Goal: Complete application form

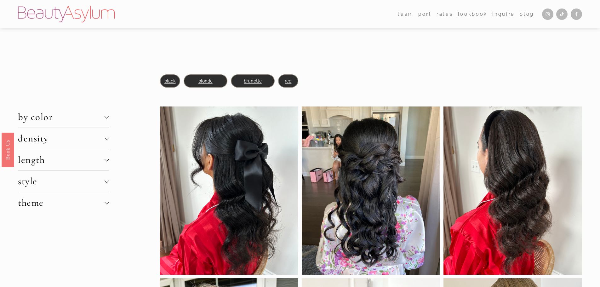
click at [109, 115] on button "by color" at bounding box center [63, 116] width 91 height 21
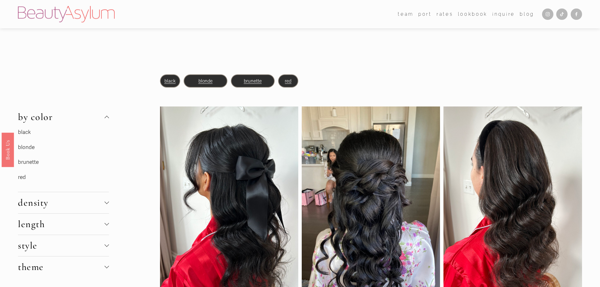
click at [31, 145] on link "blonde" at bounding box center [26, 147] width 17 height 7
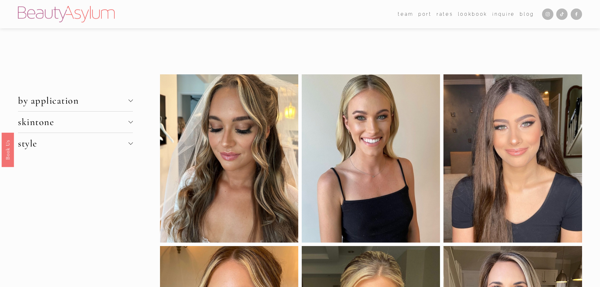
click at [128, 100] on span "by application" at bounding box center [73, 101] width 110 height 12
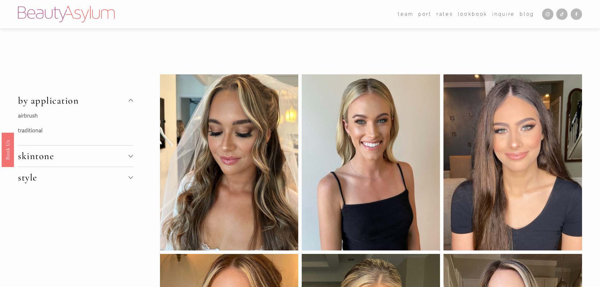
click at [128, 100] on span "by application" at bounding box center [73, 101] width 110 height 12
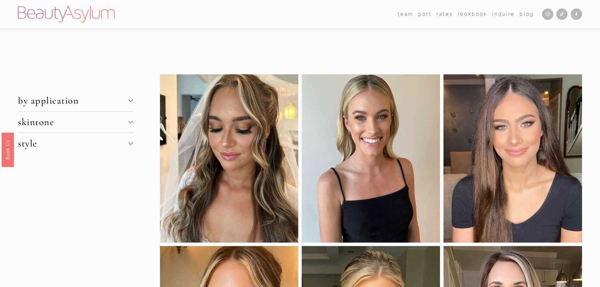
click at [127, 121] on span "skintone" at bounding box center [73, 122] width 110 height 12
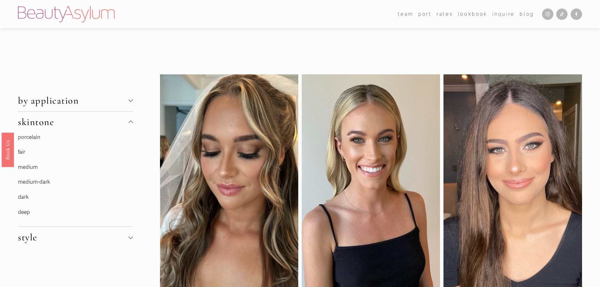
click at [23, 151] on link "fair" at bounding box center [21, 152] width 7 height 7
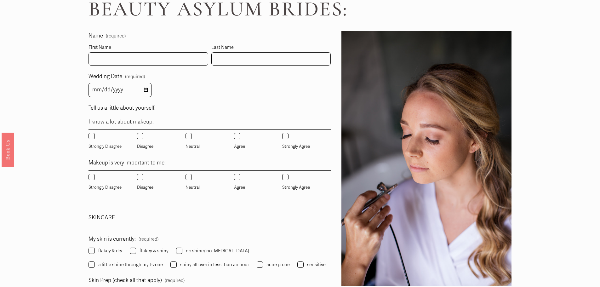
scroll to position [315, 0]
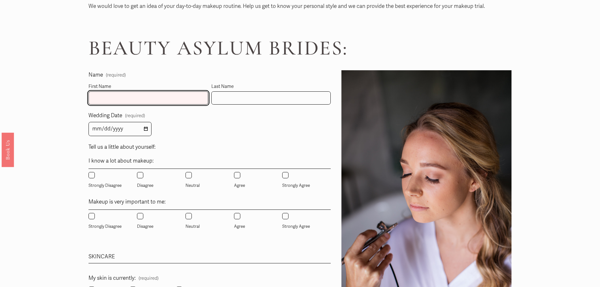
click at [142, 104] on input "First Name" at bounding box center [148, 98] width 120 height 14
type input "Madison"
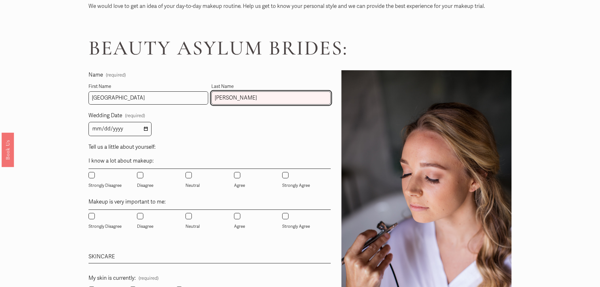
type input "Morell"
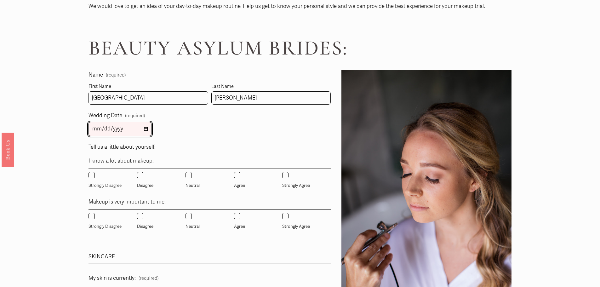
click at [123, 133] on input "Wedding Date (required)" at bounding box center [119, 129] width 63 height 14
click at [144, 130] on input "Wedding Date (required)" at bounding box center [119, 129] width 63 height 14
type input "2026-05-02"
click at [193, 144] on label "Tell us a little about yourself:" at bounding box center [209, 147] width 242 height 11
click at [189, 176] on input "Neutral" at bounding box center [188, 175] width 6 height 6
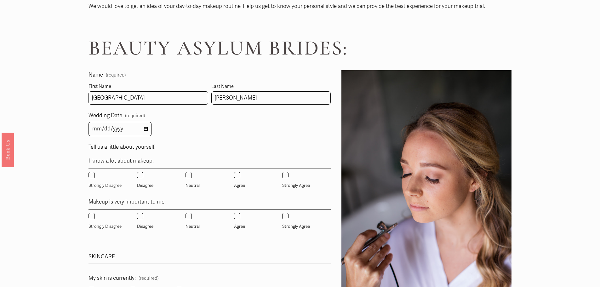
radio input "true"
click at [207, 134] on div "Wedding Date (required) 2026-05-02" at bounding box center [209, 123] width 242 height 25
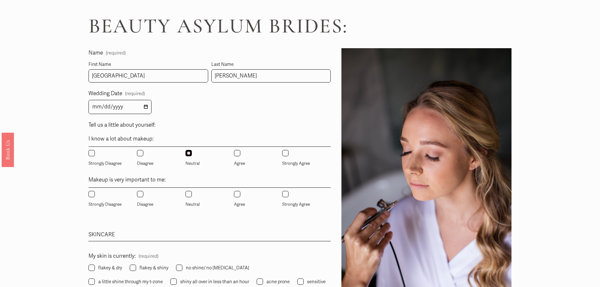
scroll to position [346, 0]
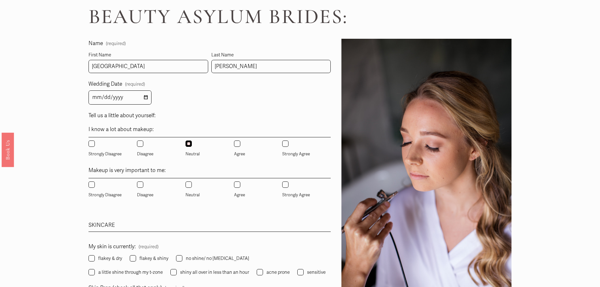
click at [188, 185] on input "Neutral" at bounding box center [188, 184] width 6 height 6
radio input "true"
click at [191, 208] on div "Tell us a little about yourself: I know a lot about makeup: Strongly Disagree D…" at bounding box center [209, 161] width 242 height 100
click at [138, 142] on input "Disagree" at bounding box center [140, 143] width 6 height 6
radio input "true"
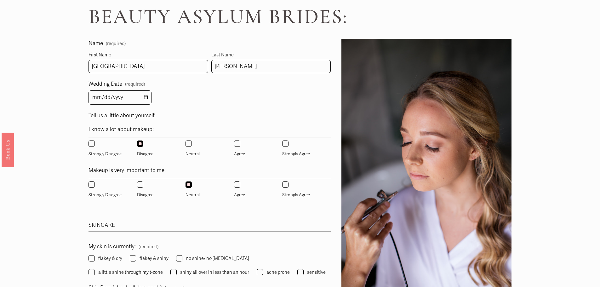
click at [196, 101] on div "Wedding Date (required) 2026-05-02" at bounding box center [209, 91] width 242 height 25
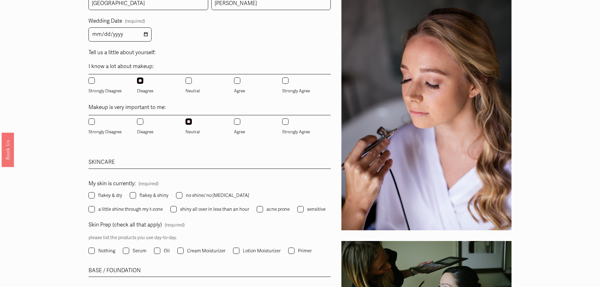
scroll to position [441, 0]
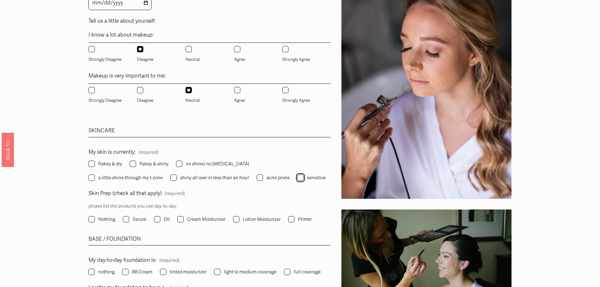
click at [297, 179] on input "sensitive" at bounding box center [300, 177] width 6 height 6
checkbox input "true"
click at [133, 163] on input "flakey & shiny" at bounding box center [133, 164] width 6 height 6
checkbox input "true"
click at [199, 118] on div "Name (required) First Name Madison Last Name Morell Wedding Date (required) 202…" at bounding box center [209, 231] width 242 height 575
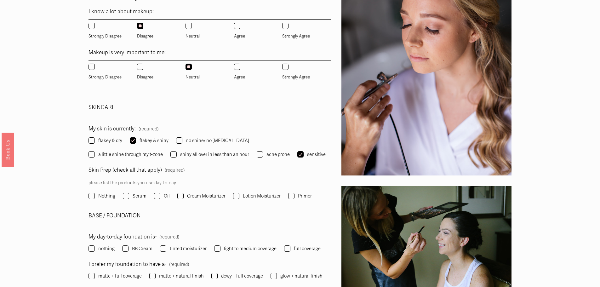
scroll to position [504, 0]
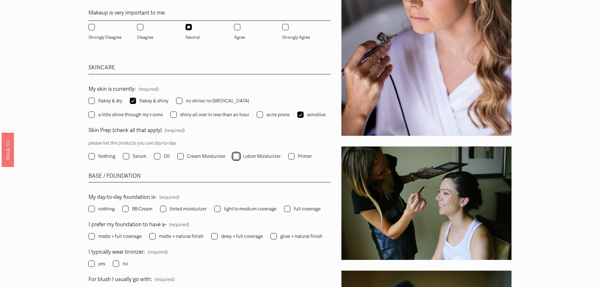
click at [234, 157] on input "Lotion Moisturizer" at bounding box center [236, 156] width 6 height 6
checkbox input "true"
click at [178, 158] on input "Cream Moisturizer" at bounding box center [180, 156] width 6 height 6
checkbox input "true"
click at [204, 133] on fieldset "Skin Prep (check all that apply) (required) please list the products you use da…" at bounding box center [209, 143] width 242 height 35
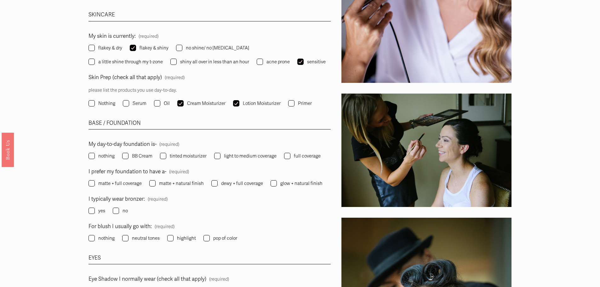
scroll to position [567, 0]
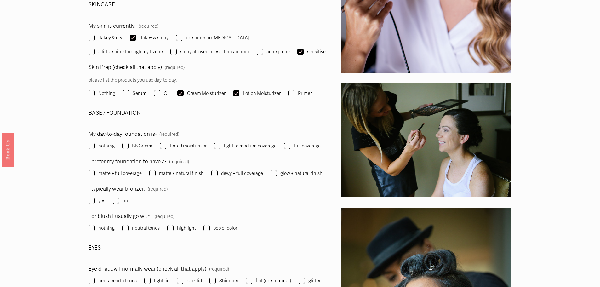
click at [220, 148] on label "light to medium coverage" at bounding box center [246, 146] width 64 height 8
click at [220, 148] on input "light to medium coverage" at bounding box center [217, 146] width 6 height 6
checkbox input "true"
click at [218, 128] on div "Name (required) First Name Madison Last Name Morell Wedding Date (required) 202…" at bounding box center [209, 105] width 242 height 575
click at [153, 173] on input "matte + natural finish" at bounding box center [152, 173] width 6 height 6
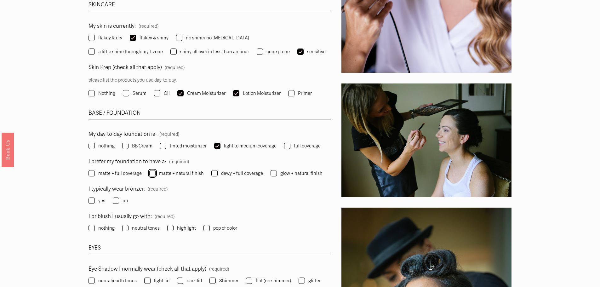
checkbox input "true"
click at [201, 127] on div "Name (required) First Name Madison Last Name Morell Wedding Date (required) 202…" at bounding box center [209, 105] width 242 height 575
click at [214, 173] on input "dewy + full coverage" at bounding box center [214, 173] width 6 height 6
click at [214, 188] on fieldset "I typically wear bronzer: (required) yes no" at bounding box center [209, 194] width 242 height 21
click at [216, 172] on input "dewy + full coverage" at bounding box center [214, 173] width 6 height 6
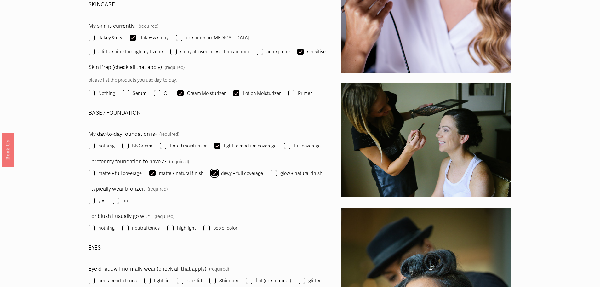
checkbox input "false"
click at [215, 125] on div "Name (required) First Name Madison Last Name Morell Wedding Date (required) 202…" at bounding box center [209, 105] width 242 height 575
click at [272, 173] on input "glow + natural finish" at bounding box center [273, 173] width 6 height 6
checkbox input "true"
click at [230, 125] on div "Name (required) First Name Madison Last Name Morell Wedding Date (required) 202…" at bounding box center [209, 105] width 242 height 575
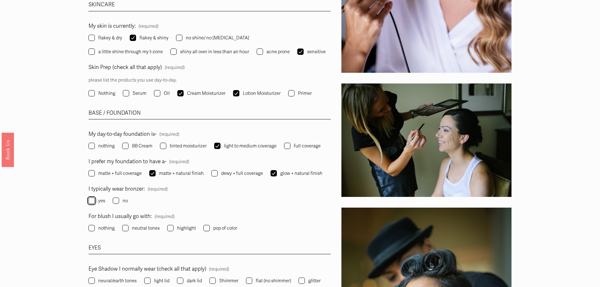
click at [93, 199] on input "yes" at bounding box center [91, 200] width 6 height 6
checkbox input "true"
click at [206, 227] on input "pop of color" at bounding box center [206, 228] width 6 height 6
checkbox input "true"
click at [199, 207] on div "Name (required) First Name Madison Last Name Morell Wedding Date (required) 202…" at bounding box center [209, 105] width 242 height 575
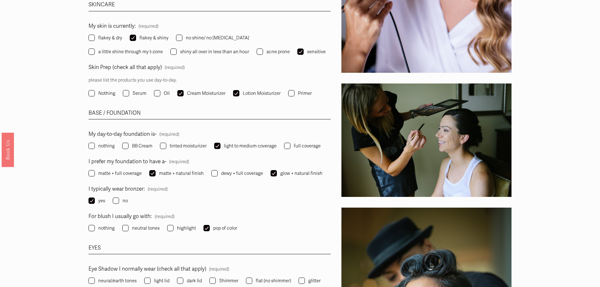
scroll to position [598, 0]
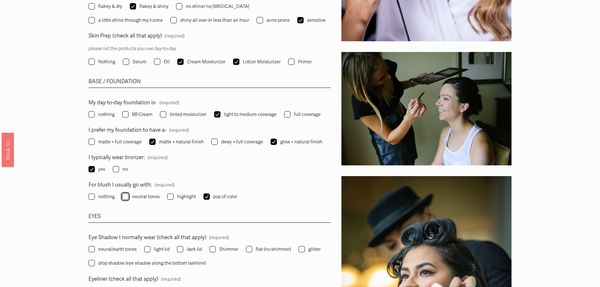
click at [127, 198] on input "neutral tones" at bounding box center [125, 196] width 6 height 6
click at [199, 213] on div "EYES" at bounding box center [209, 217] width 242 height 11
click at [125, 198] on input "neutral tones" at bounding box center [125, 196] width 6 height 6
checkbox input "false"
click at [177, 214] on div "EYES" at bounding box center [209, 217] width 242 height 11
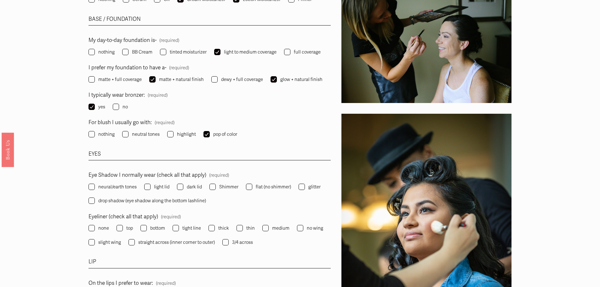
scroll to position [661, 0]
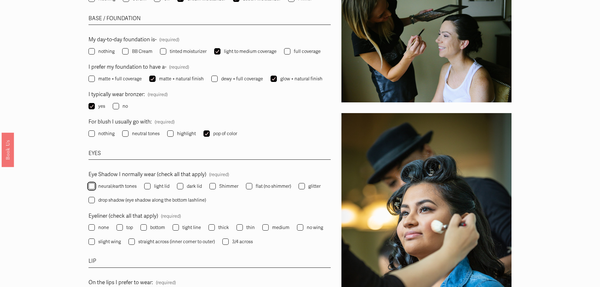
click at [90, 188] on input "neural/earth tones" at bounding box center [91, 186] width 6 height 6
checkbox input "true"
click at [213, 187] on input "Shimmer" at bounding box center [212, 186] width 6 height 6
checkbox input "true"
click at [246, 159] on div "EYES" at bounding box center [209, 154] width 242 height 11
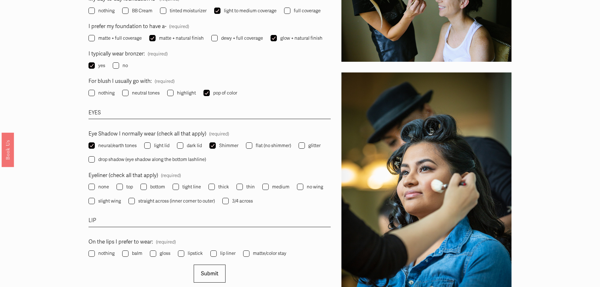
scroll to position [724, 0]
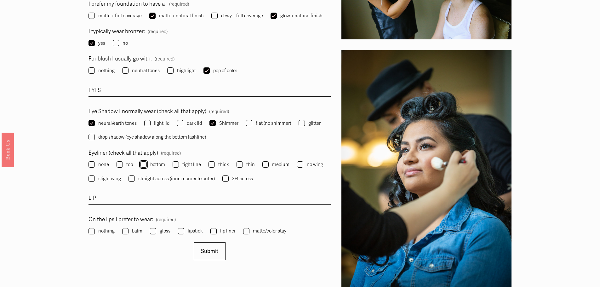
click at [145, 166] on input "bottom" at bounding box center [143, 164] width 6 height 6
checkbox input "true"
click at [127, 230] on input "balm" at bounding box center [125, 231] width 6 height 6
checkbox input "true"
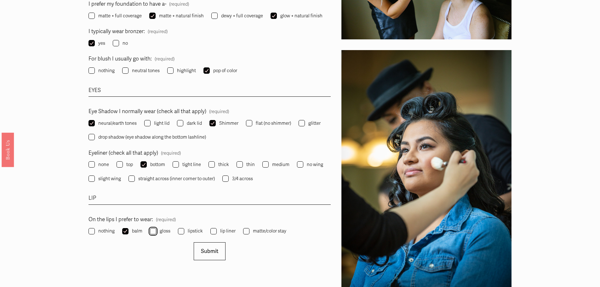
click at [153, 234] on input "gloss" at bounding box center [153, 231] width 6 height 6
checkbox input "true"
click at [173, 202] on div "LIP" at bounding box center [209, 198] width 242 height 11
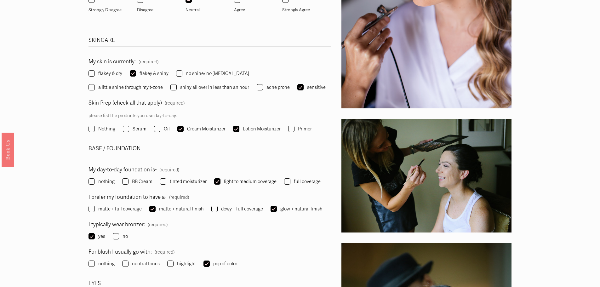
scroll to position [598, 0]
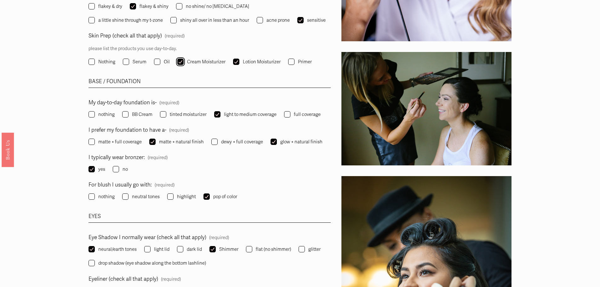
click at [181, 63] on input "Cream Moisturizer" at bounding box center [180, 62] width 6 height 6
checkbox input "false"
click at [69, 74] on article "Questions | Figure out Your Wedding Makeup Style Sep 5 Written By Jessica Lynes…" at bounding box center [300, 289] width 600 height 1705
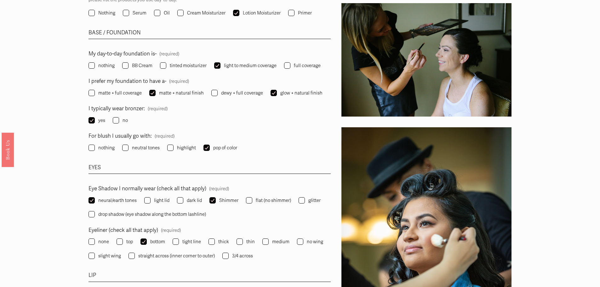
scroll to position [661, 0]
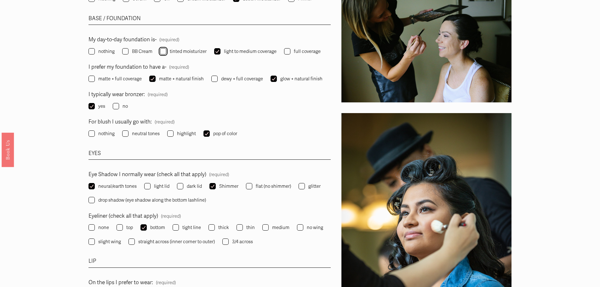
click at [163, 51] on input "tinted moisturizer" at bounding box center [163, 51] width 6 height 6
checkbox input "true"
click at [67, 58] on article "Questions | Figure out Your Wedding Makeup Style Sep 5 Written By Jessica Lynes…" at bounding box center [300, 226] width 600 height 1705
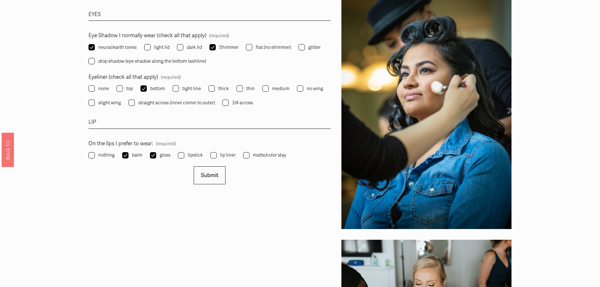
scroll to position [818, 0]
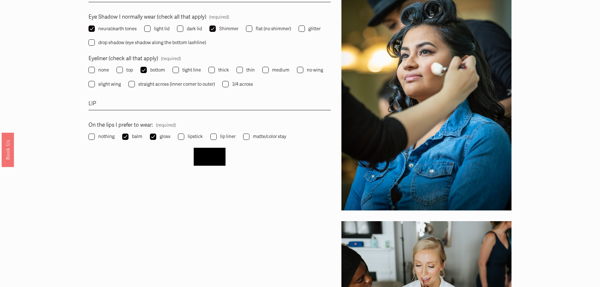
click at [204, 155] on span "Submit" at bounding box center [209, 156] width 17 height 7
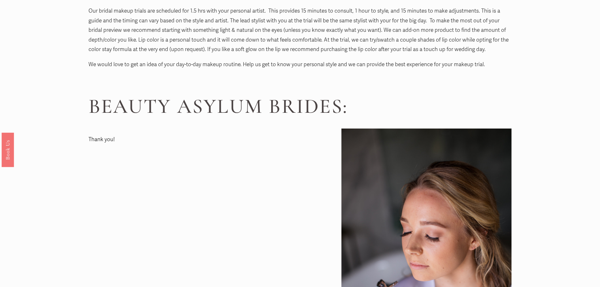
scroll to position [256, 0]
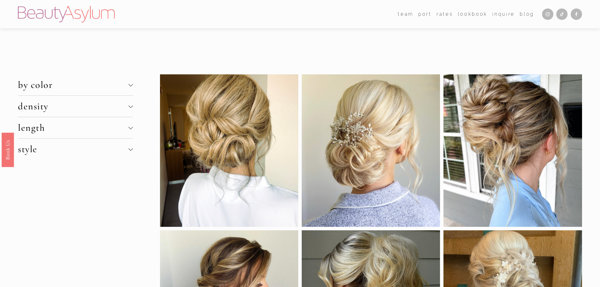
click at [132, 107] on div at bounding box center [130, 105] width 4 height 4
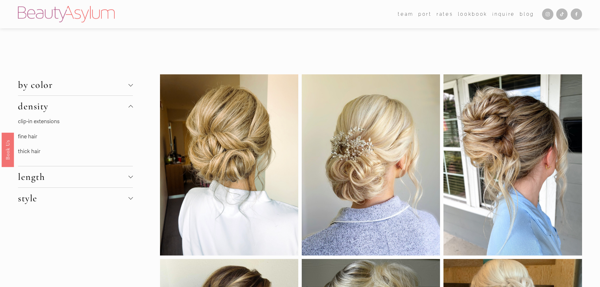
click at [31, 151] on link "thick hair" at bounding box center [29, 151] width 22 height 7
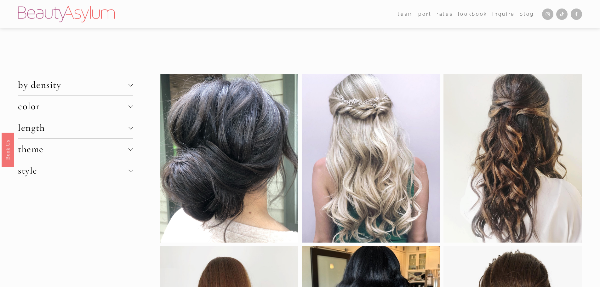
click at [128, 87] on div at bounding box center [130, 85] width 4 height 4
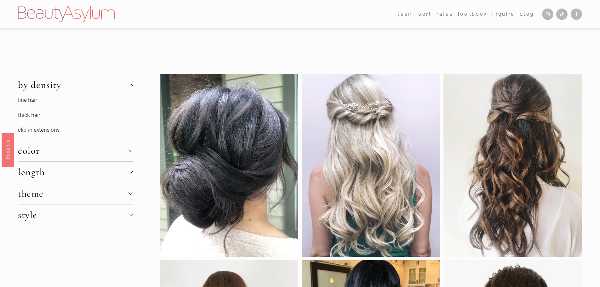
click at [131, 84] on div at bounding box center [130, 85] width 4 height 4
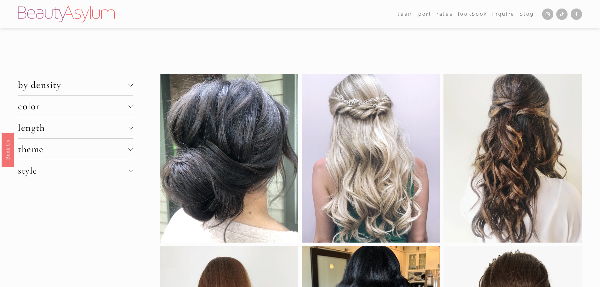
click at [128, 129] on div at bounding box center [130, 128] width 4 height 4
click at [25, 142] on link "long hair" at bounding box center [28, 142] width 21 height 7
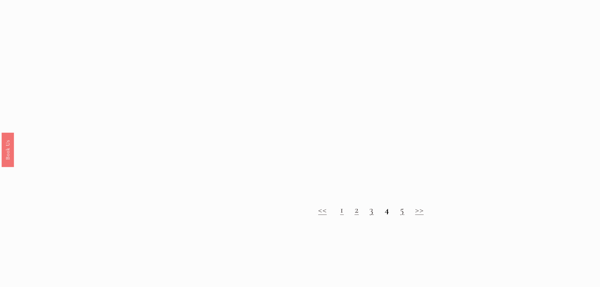
scroll to position [881, 0]
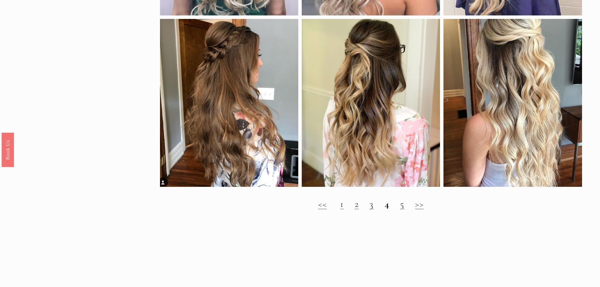
drag, startPoint x: 356, startPoint y: 212, endPoint x: 354, endPoint y: 209, distance: 3.8
click at [356, 210] on link "2" at bounding box center [356, 204] width 4 height 12
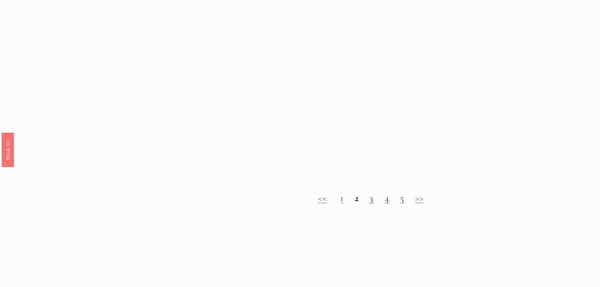
scroll to position [913, 0]
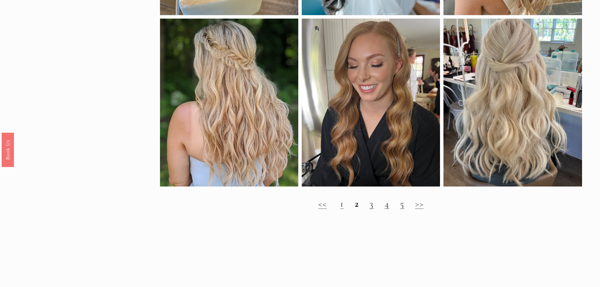
click at [372, 209] on link "3" at bounding box center [371, 204] width 4 height 12
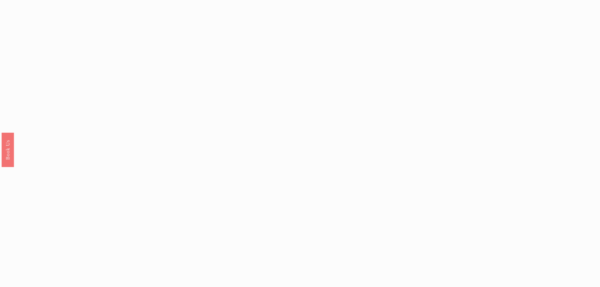
scroll to position [535, 0]
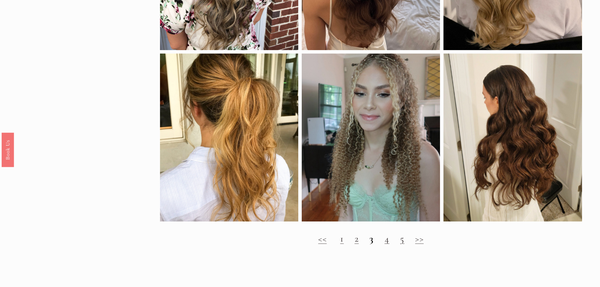
click at [386, 244] on link "4" at bounding box center [386, 239] width 5 height 12
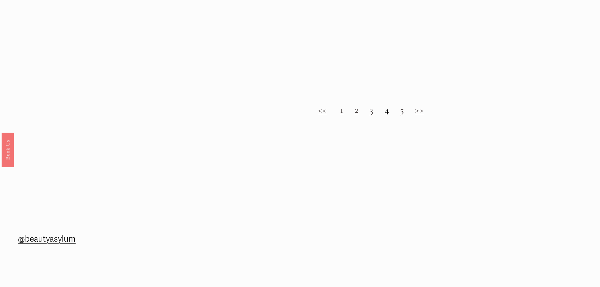
scroll to position [976, 0]
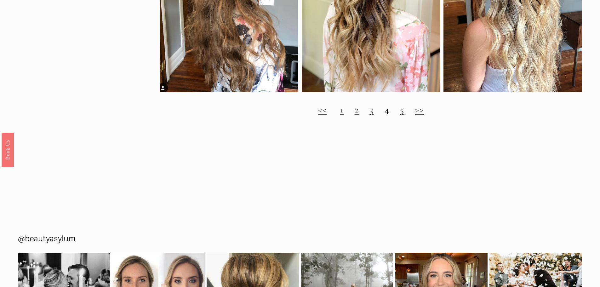
drag, startPoint x: 404, startPoint y: 117, endPoint x: 394, endPoint y: 113, distance: 10.4
click at [404, 115] on link "5" at bounding box center [402, 110] width 4 height 12
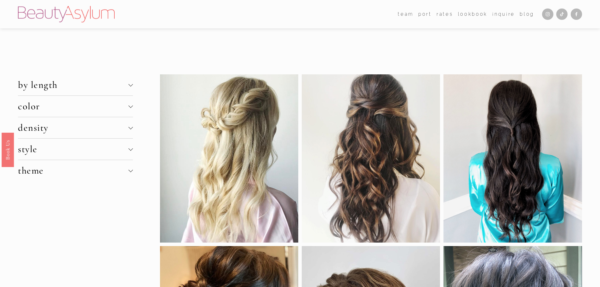
click at [127, 106] on span "color" at bounding box center [73, 106] width 110 height 12
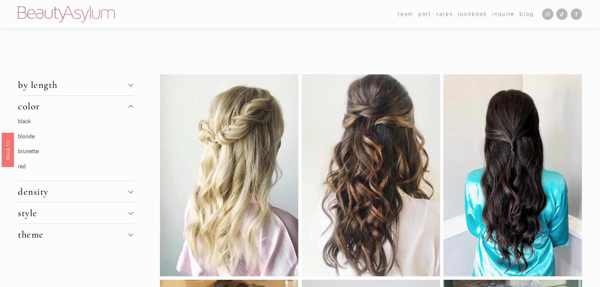
click at [28, 137] on link "blonde" at bounding box center [26, 136] width 17 height 7
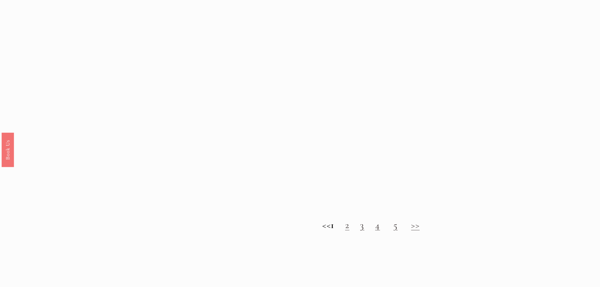
scroll to position [692, 0]
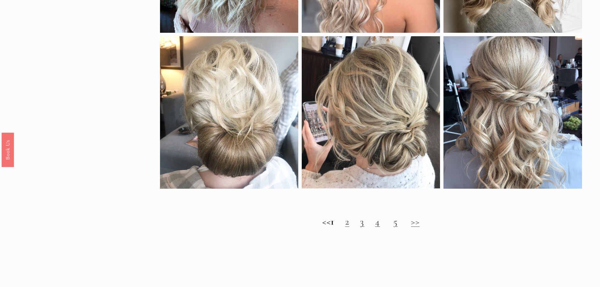
click at [349, 227] on link "2" at bounding box center [347, 222] width 4 height 12
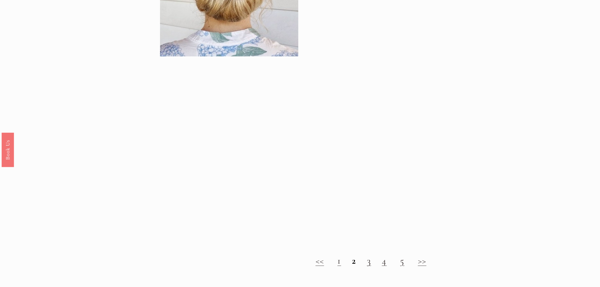
scroll to position [692, 0]
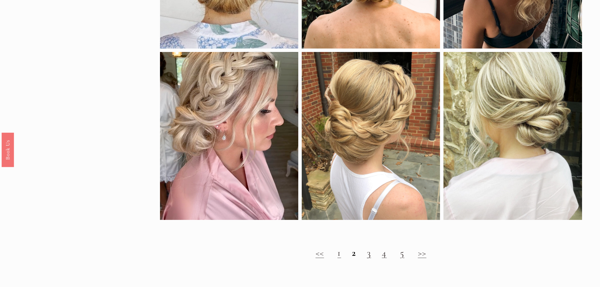
click at [371, 258] on h2 "<< 1 2 3 4 5 >>" at bounding box center [371, 252] width 422 height 11
click at [367, 258] on link "3" at bounding box center [369, 253] width 4 height 12
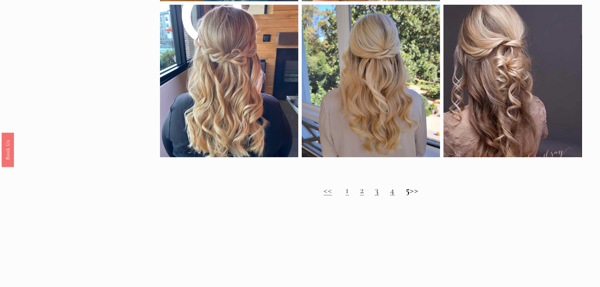
scroll to position [755, 0]
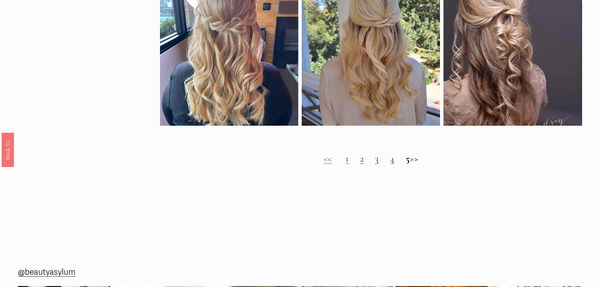
click at [390, 164] on link "4" at bounding box center [392, 159] width 5 height 12
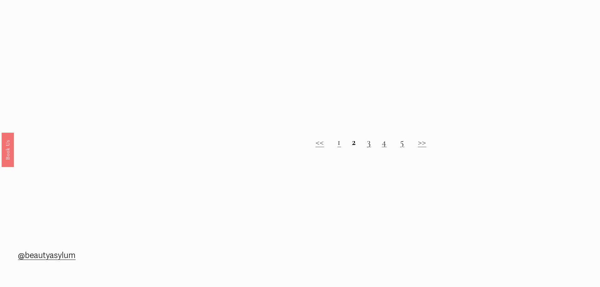
scroll to position [818, 0]
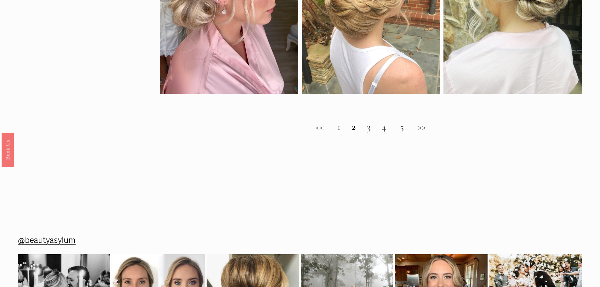
click at [404, 133] on link "5" at bounding box center [402, 127] width 4 height 12
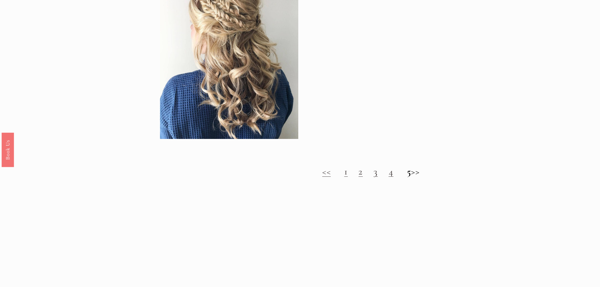
scroll to position [944, 0]
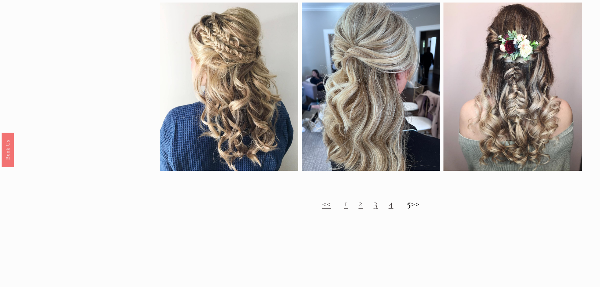
drag, startPoint x: 385, startPoint y: 212, endPoint x: 370, endPoint y: 201, distance: 19.0
click at [388, 209] on link "4" at bounding box center [390, 203] width 5 height 12
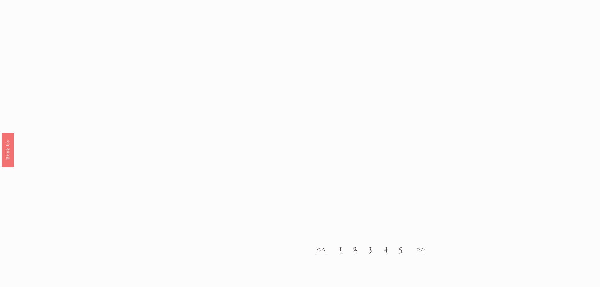
scroll to position [692, 0]
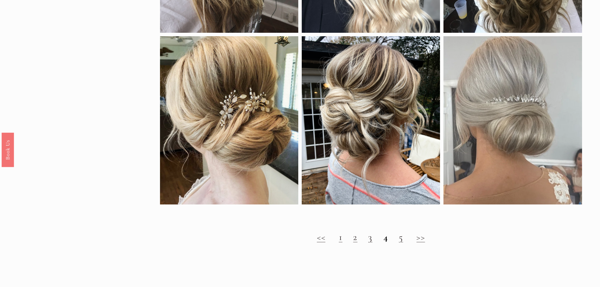
click at [370, 243] on link "3" at bounding box center [370, 237] width 4 height 12
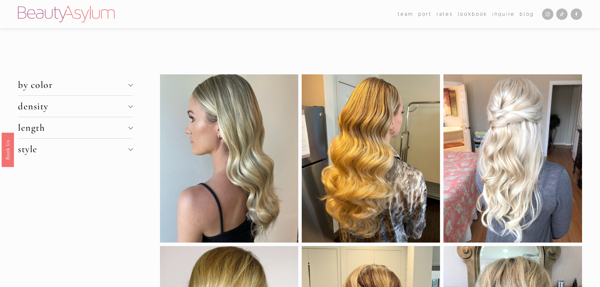
scroll to position [31, 0]
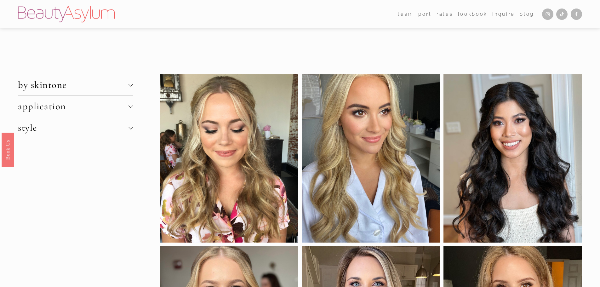
click at [128, 128] on div at bounding box center [130, 128] width 4 height 4
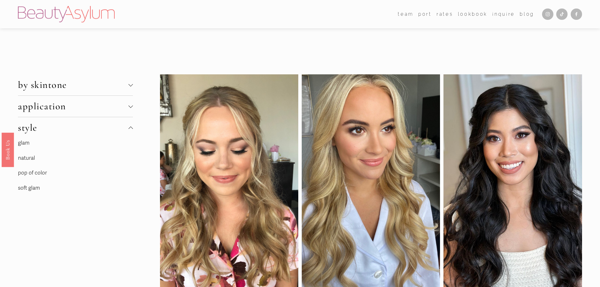
click at [32, 188] on link "soft glam" at bounding box center [29, 187] width 22 height 7
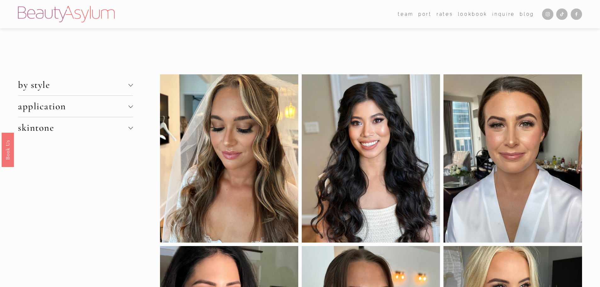
click at [126, 128] on span "skintone" at bounding box center [73, 128] width 110 height 12
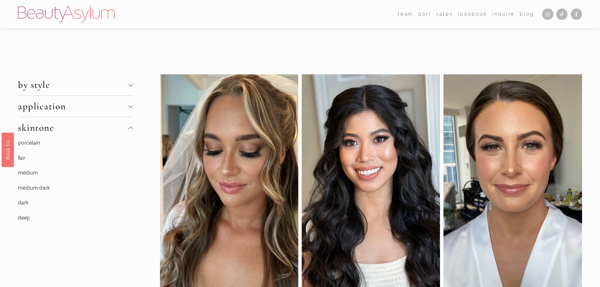
click at [125, 85] on span "by style" at bounding box center [73, 85] width 110 height 12
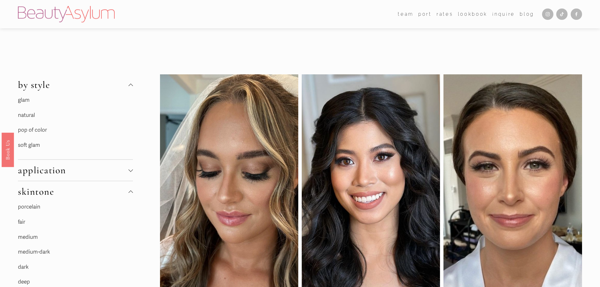
click at [30, 133] on link "pop of color" at bounding box center [32, 130] width 29 height 7
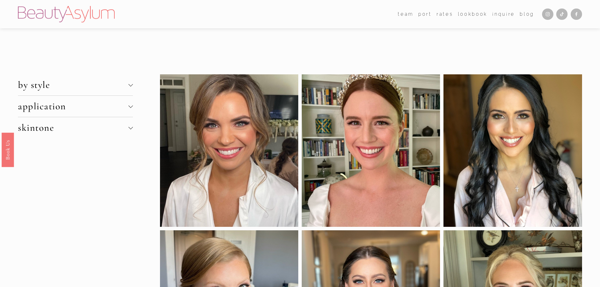
click at [127, 85] on span "by style" at bounding box center [73, 85] width 110 height 12
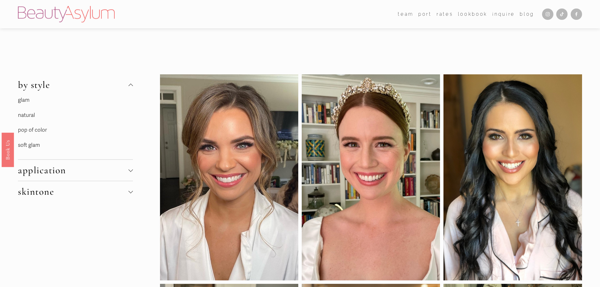
click at [28, 98] on link "glam" at bounding box center [24, 100] width 12 height 7
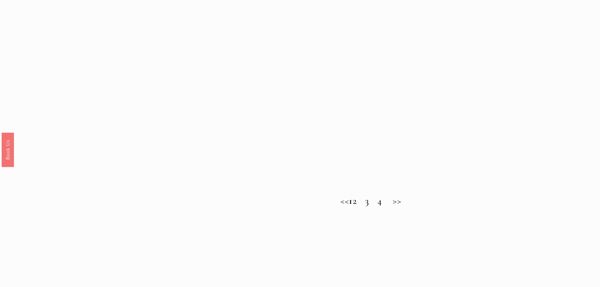
scroll to position [692, 0]
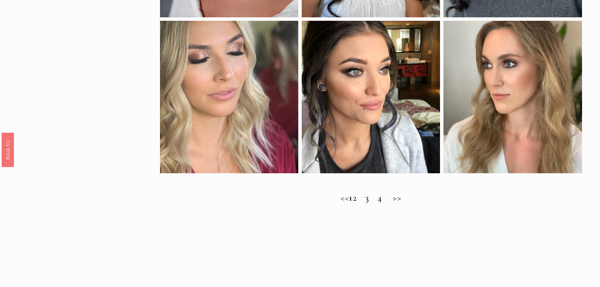
click at [363, 203] on h2 "<< 1 2 3 4 >>" at bounding box center [371, 197] width 422 height 11
click at [351, 203] on strong "1" at bounding box center [351, 198] width 4 height 12
click at [365, 203] on h2 "<< 1 2 3 4 >>" at bounding box center [371, 197] width 422 height 11
click at [364, 202] on h2 "<< 1 2 3 4 >>" at bounding box center [371, 197] width 422 height 11
drag, startPoint x: 328, startPoint y: 228, endPoint x: 341, endPoint y: 227, distance: 13.3
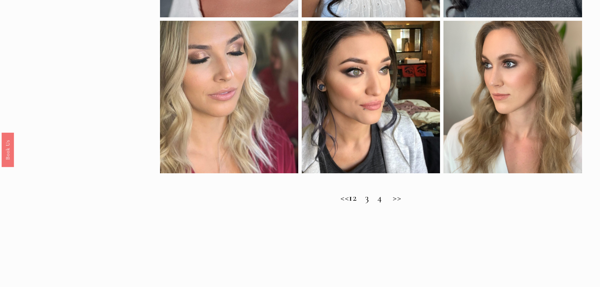
click at [327, 228] on span "Glam Makeup Inspiration Just for Brides & Weddings" at bounding box center [240, 234] width 481 height 25
click at [351, 203] on strong "1" at bounding box center [351, 198] width 4 height 12
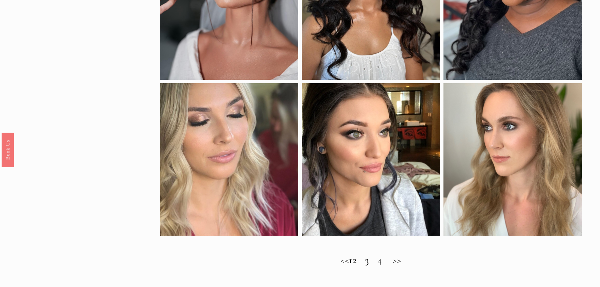
scroll to position [724, 0]
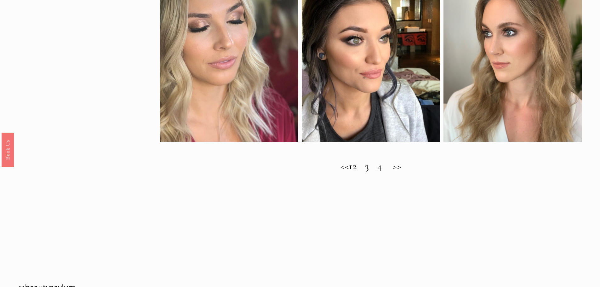
click at [404, 172] on h2 "<< 1 2 3 4 >>" at bounding box center [371, 166] width 422 height 11
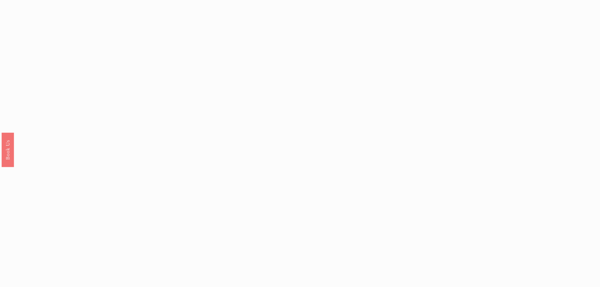
scroll to position [630, 0]
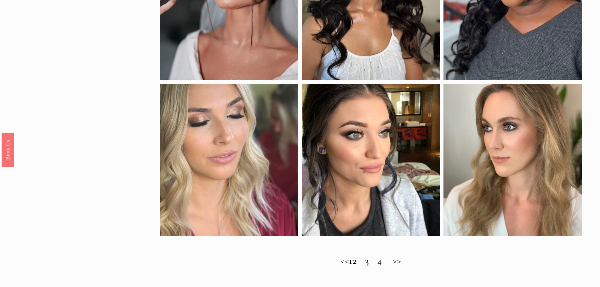
click at [364, 266] on h2 "<< 1 2 3 4 >>" at bounding box center [371, 260] width 422 height 11
click at [368, 266] on h2 "<< 1 2 3 4 >>" at bounding box center [371, 260] width 422 height 11
click at [363, 266] on h2 "<< 1 2 3 4 >>" at bounding box center [371, 260] width 422 height 11
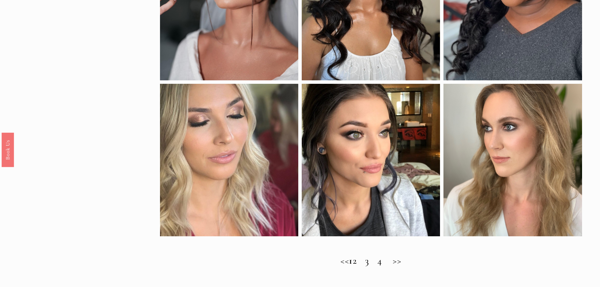
click at [377, 266] on h2 "<< 1 2 3 4 >>" at bounding box center [371, 260] width 422 height 11
click at [388, 266] on h2 "<< 1 2 3 4 >>" at bounding box center [371, 260] width 422 height 11
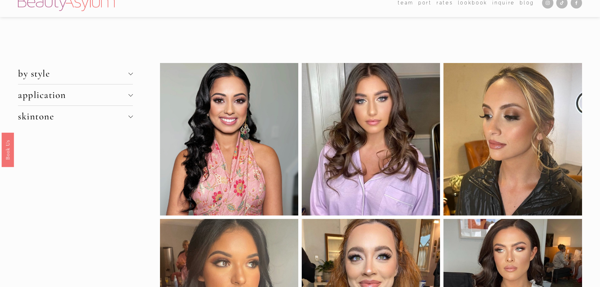
scroll to position [0, 0]
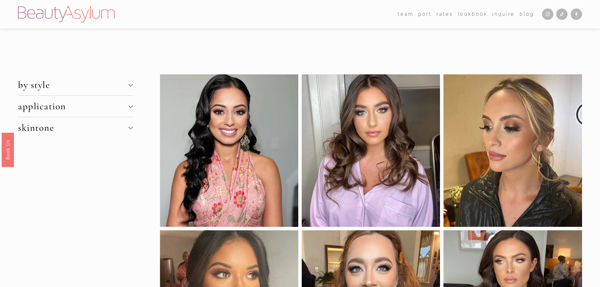
click at [132, 86] on div at bounding box center [130, 85] width 4 height 4
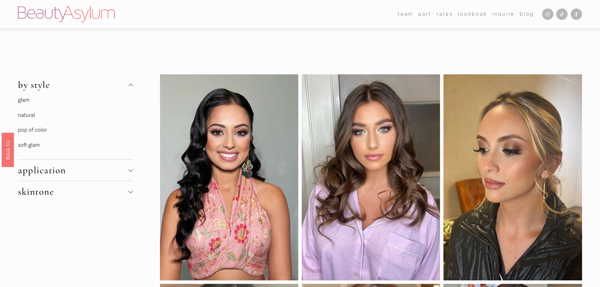
click at [25, 145] on link "soft glam" at bounding box center [29, 145] width 22 height 7
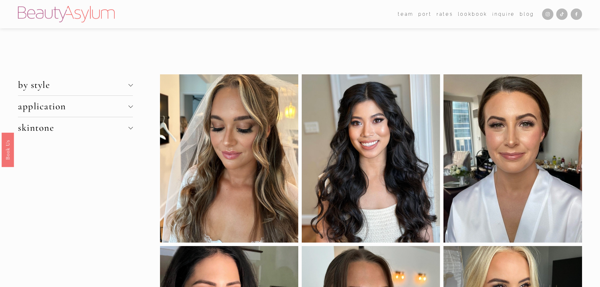
click at [128, 126] on div at bounding box center [130, 128] width 4 height 4
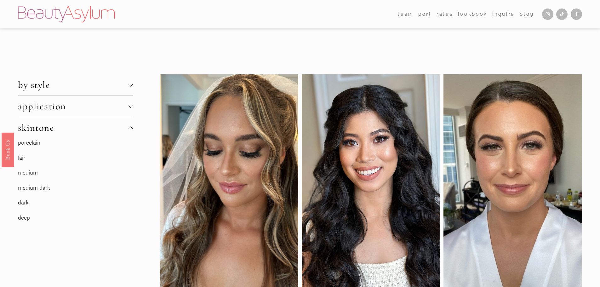
click at [20, 157] on link "fair" at bounding box center [21, 158] width 7 height 7
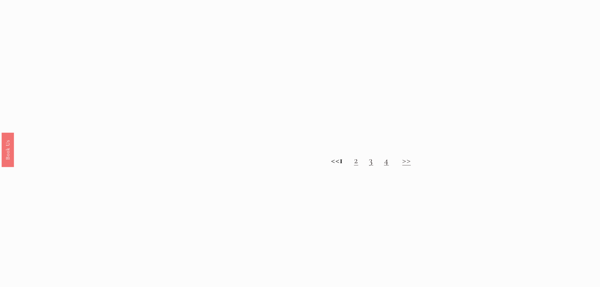
scroll to position [755, 0]
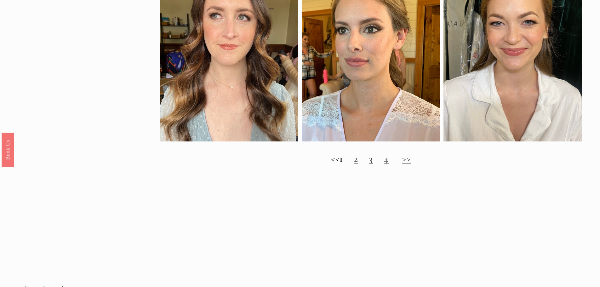
click at [358, 164] on link "2" at bounding box center [356, 159] width 4 height 12
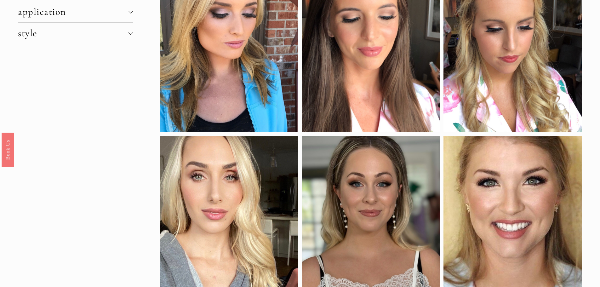
scroll to position [126, 0]
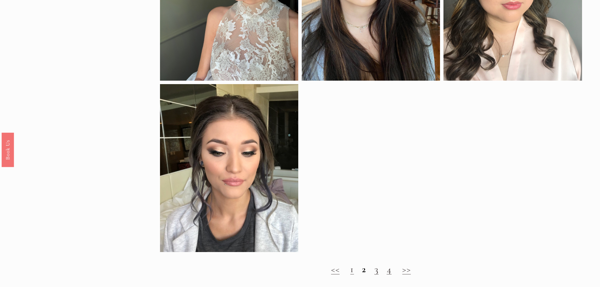
scroll to position [630, 0]
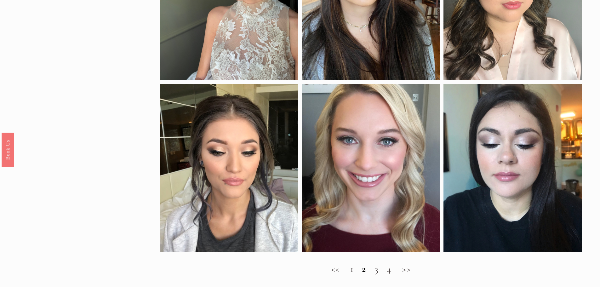
click at [376, 274] on link "3" at bounding box center [376, 269] width 4 height 12
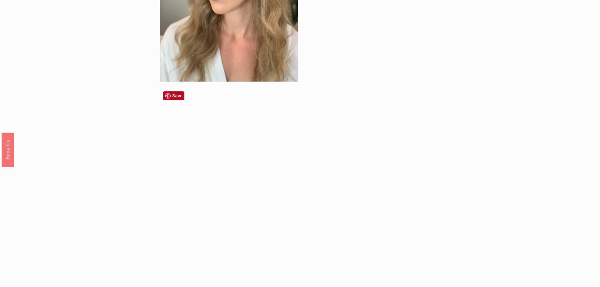
scroll to position [692, 0]
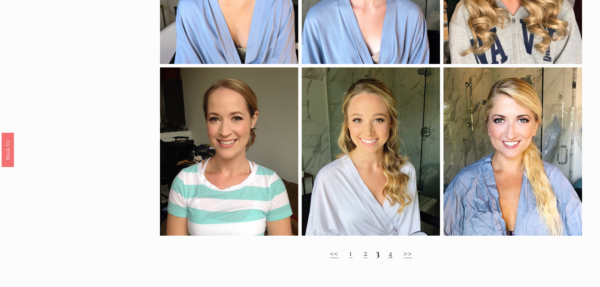
click at [392, 258] on link "4" at bounding box center [390, 253] width 5 height 12
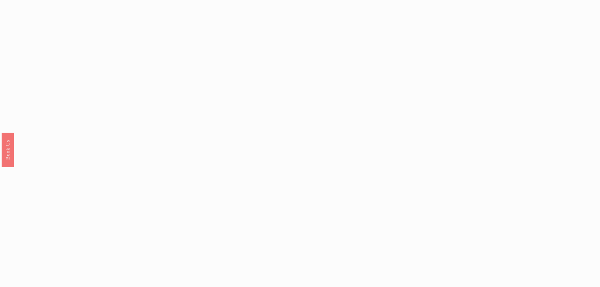
scroll to position [630, 0]
